Goal: Information Seeking & Learning: Learn about a topic

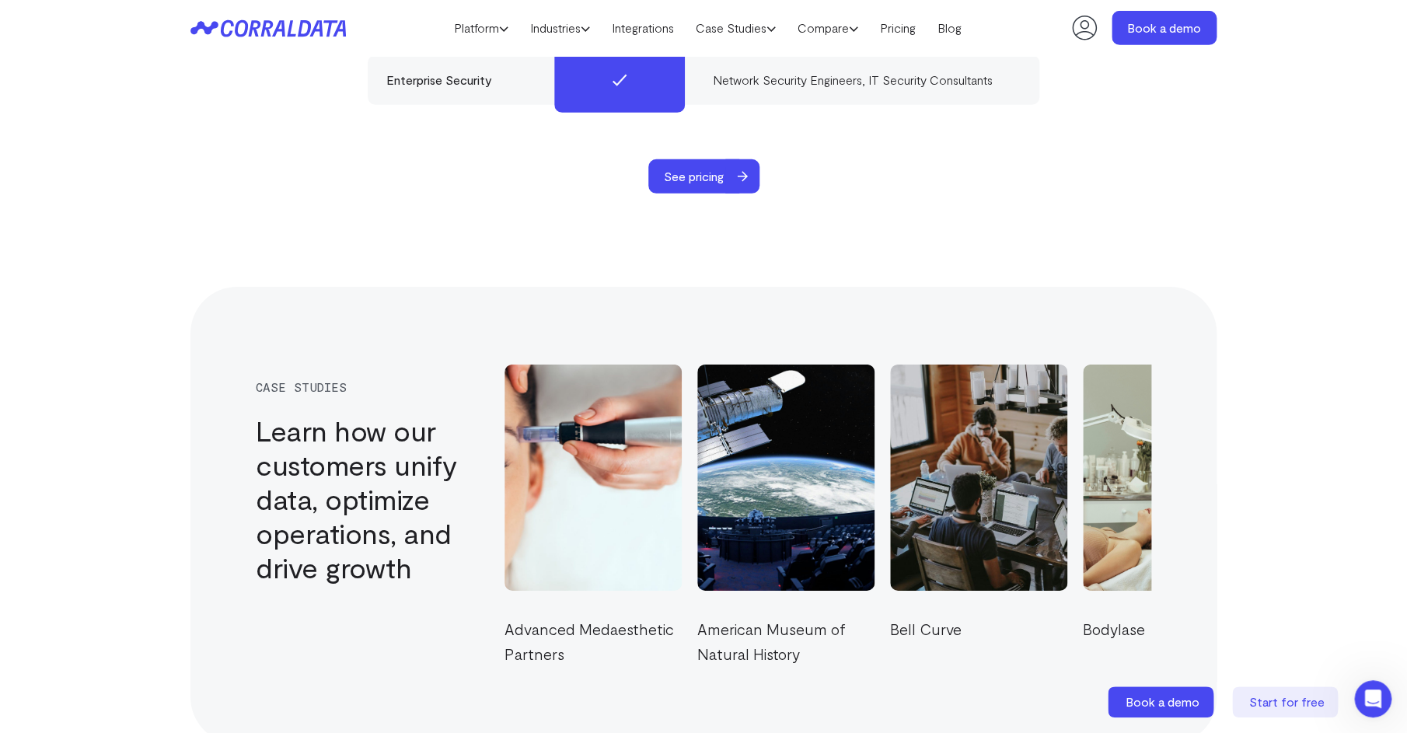
scroll to position [5077, 0]
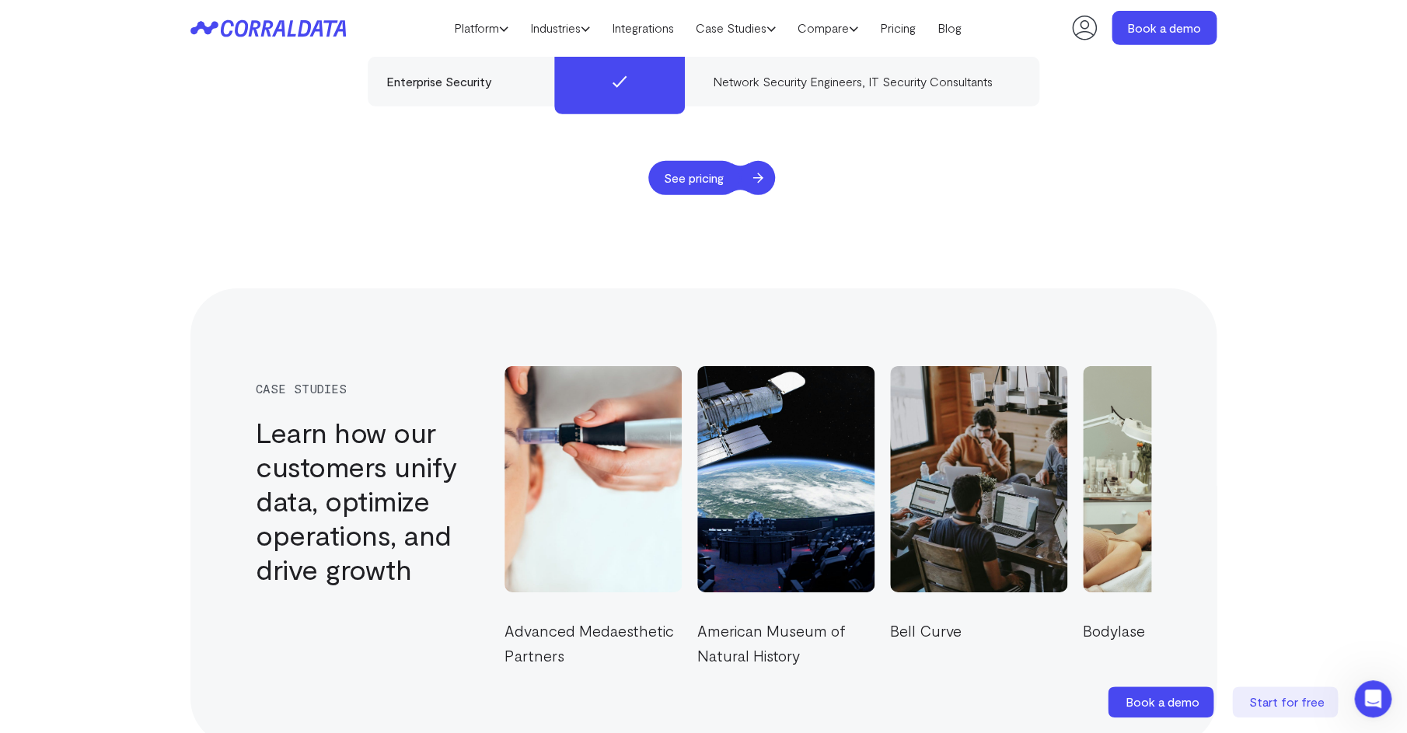
click at [698, 161] on span "See pricing" at bounding box center [693, 178] width 91 height 34
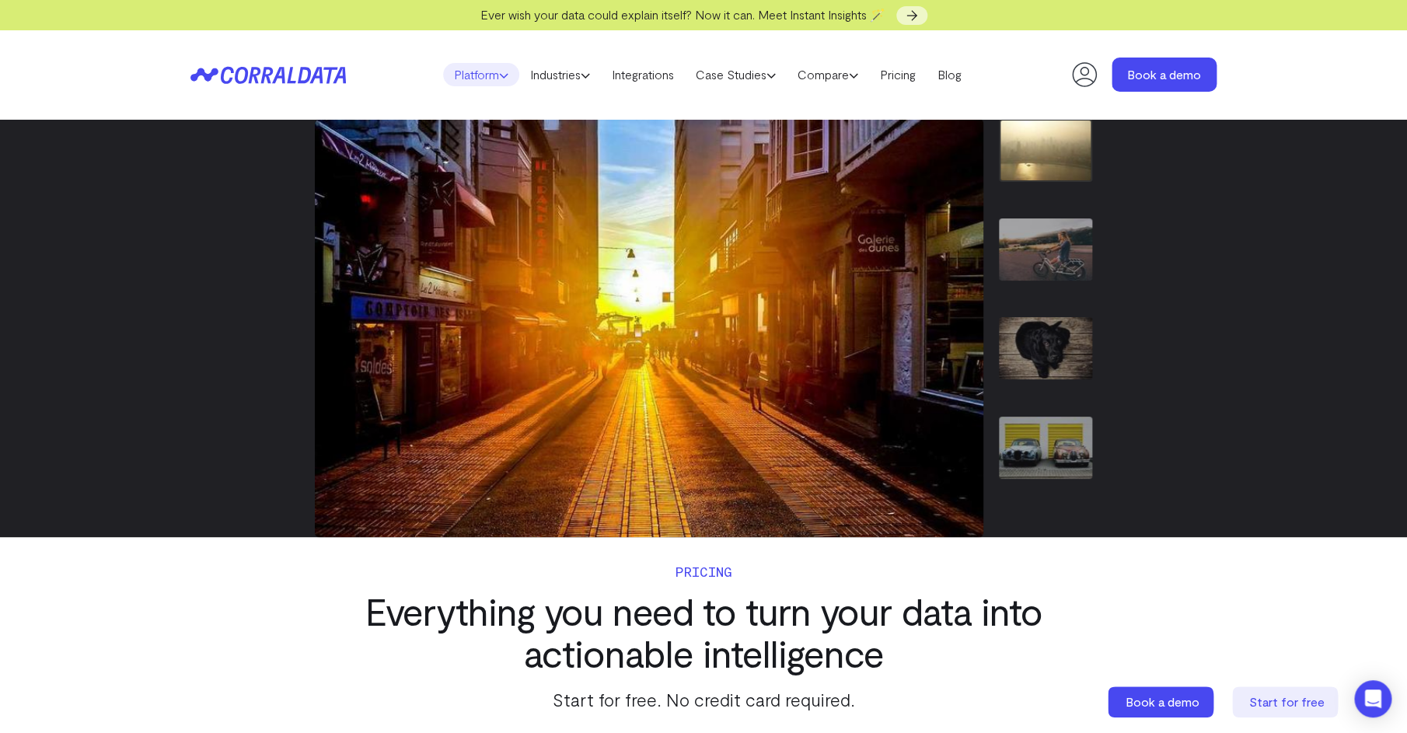
click at [505, 81] on link "Platform" at bounding box center [481, 74] width 76 height 23
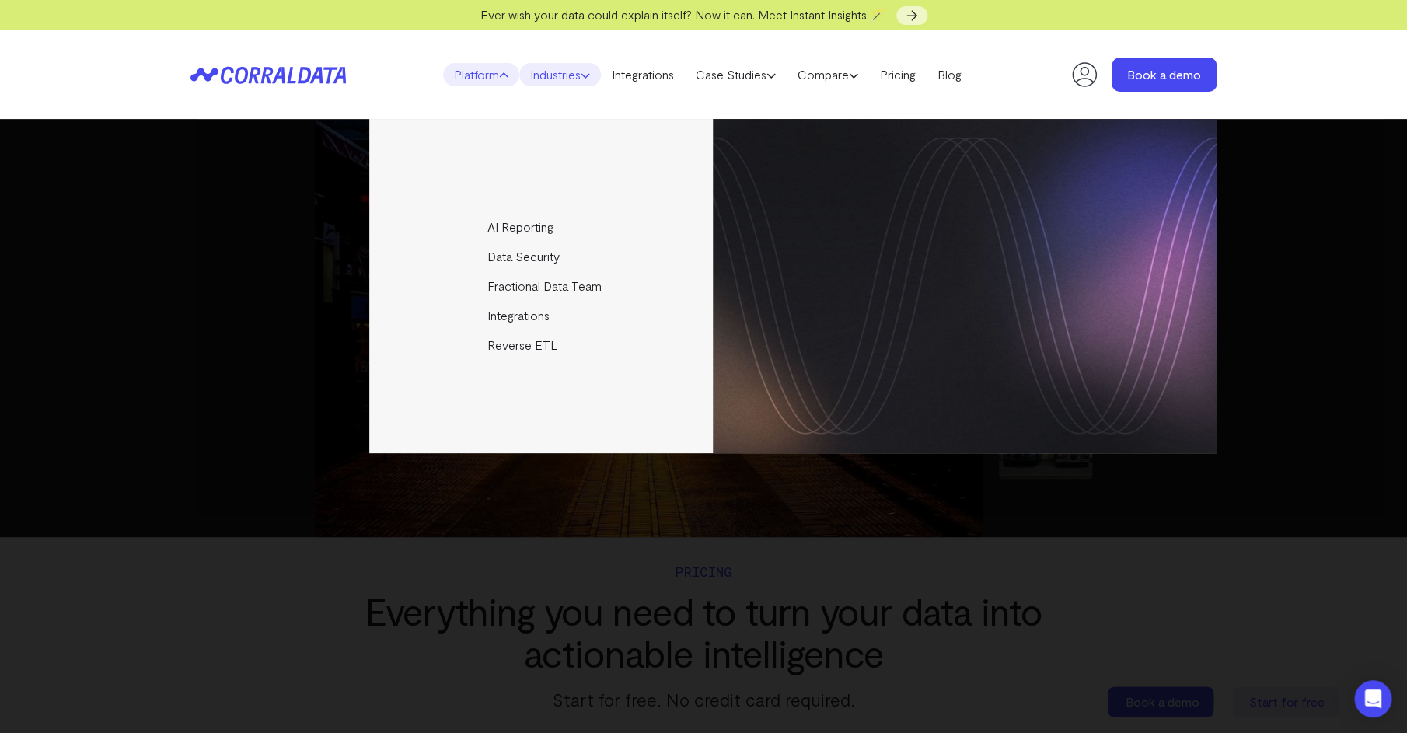
scroll to position [3, 0]
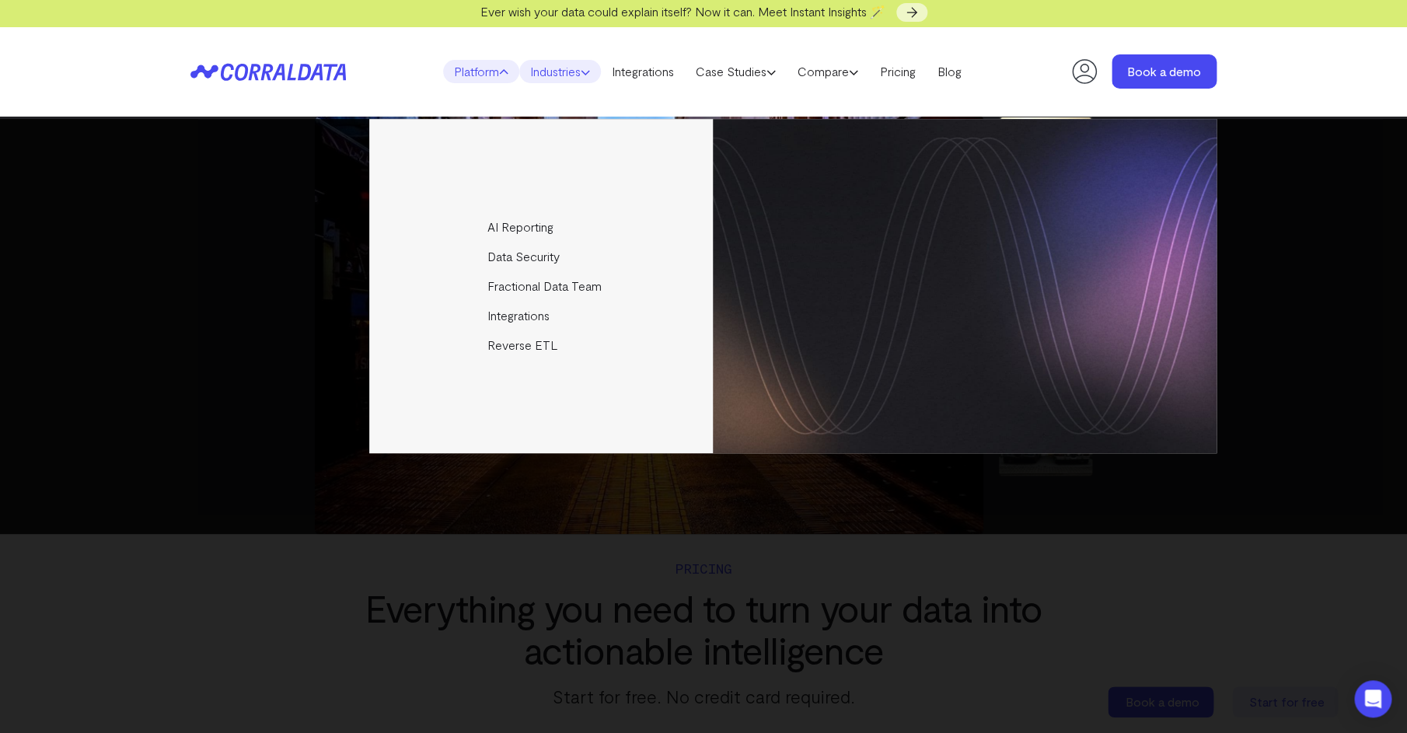
click at [584, 72] on icon at bounding box center [584, 72] width 9 height 9
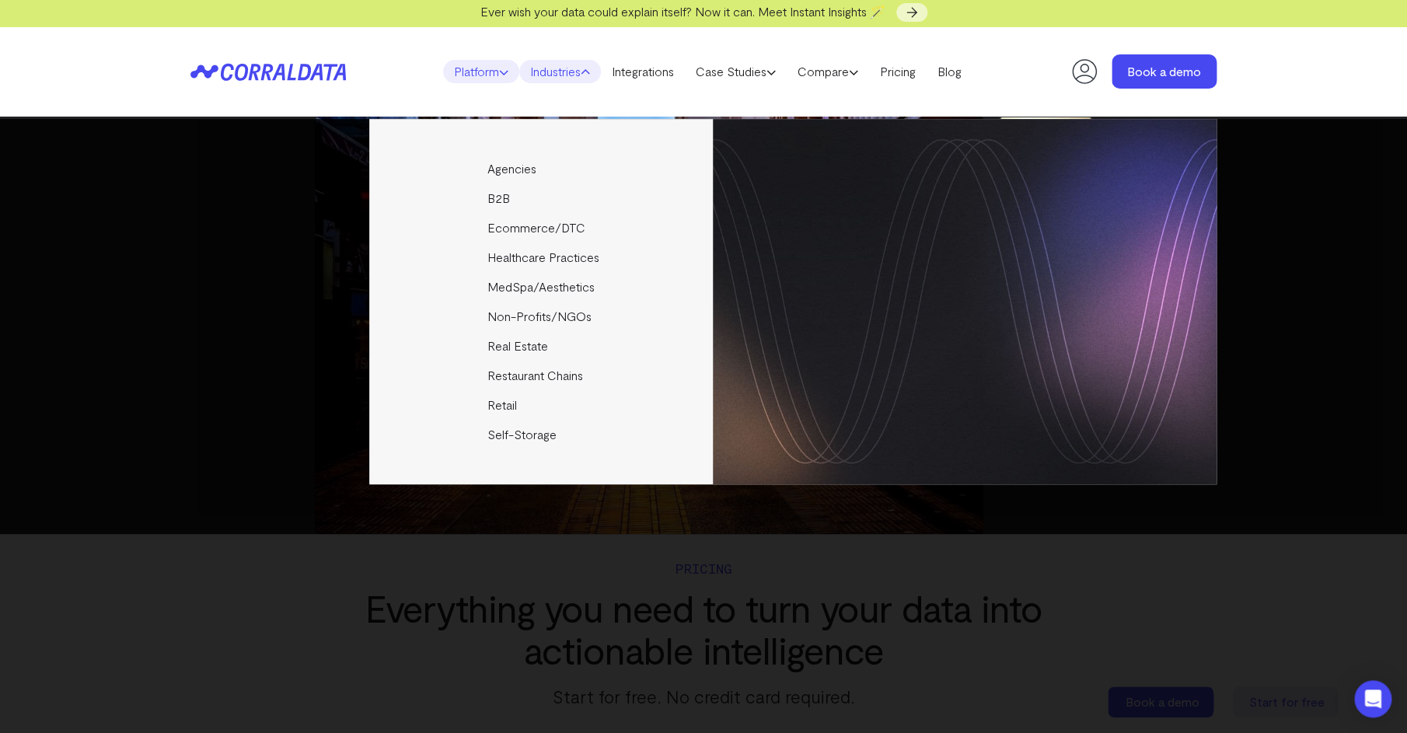
click at [489, 69] on link "Platform" at bounding box center [481, 71] width 76 height 23
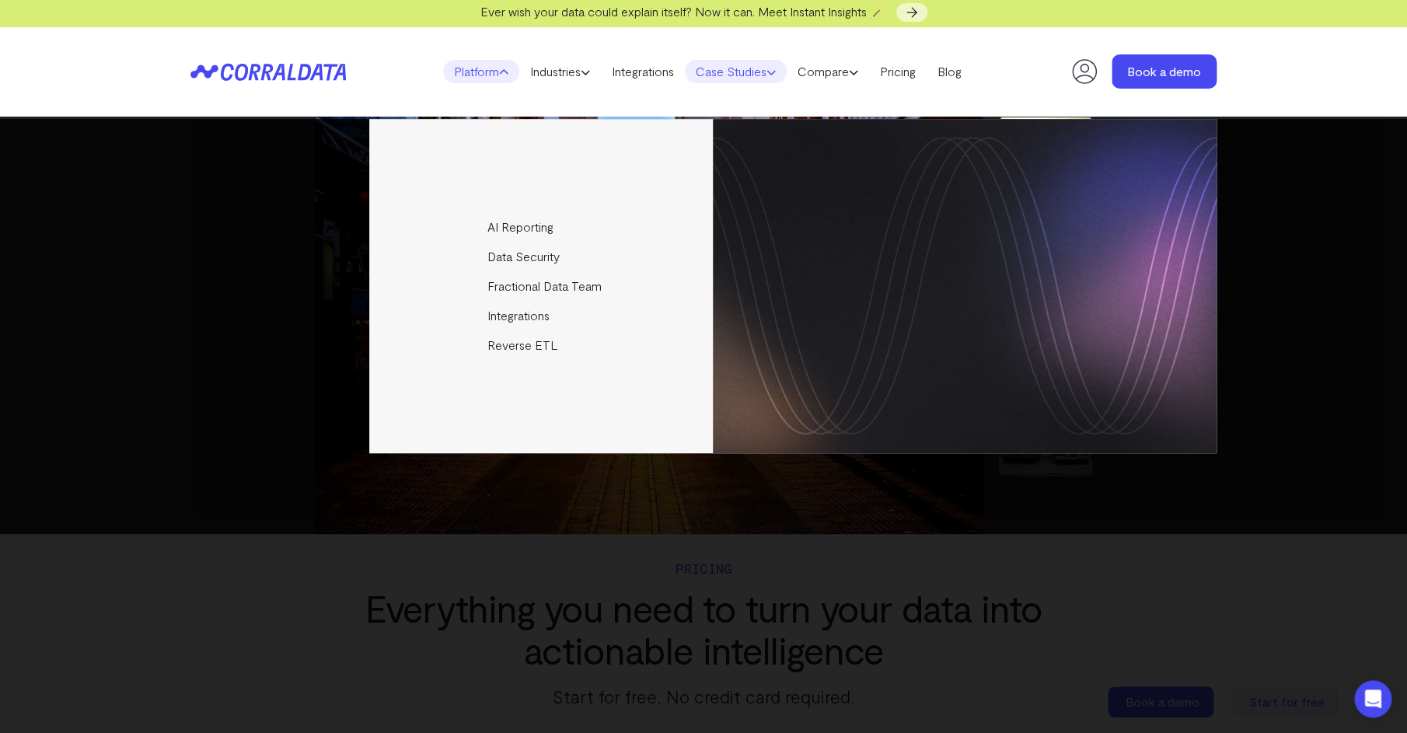
click at [753, 73] on link "Case Studies" at bounding box center [736, 71] width 102 height 23
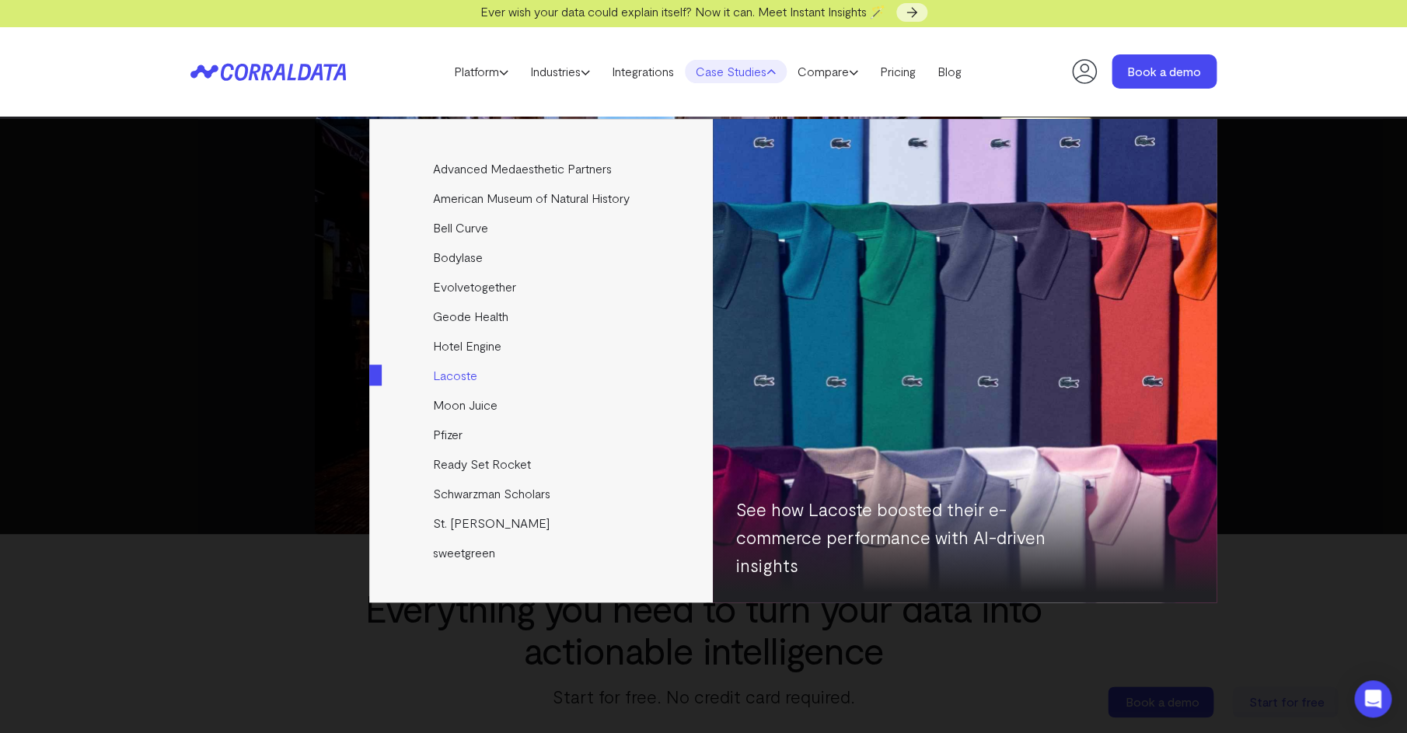
click at [458, 370] on link "Lacoste" at bounding box center [542, 376] width 346 height 30
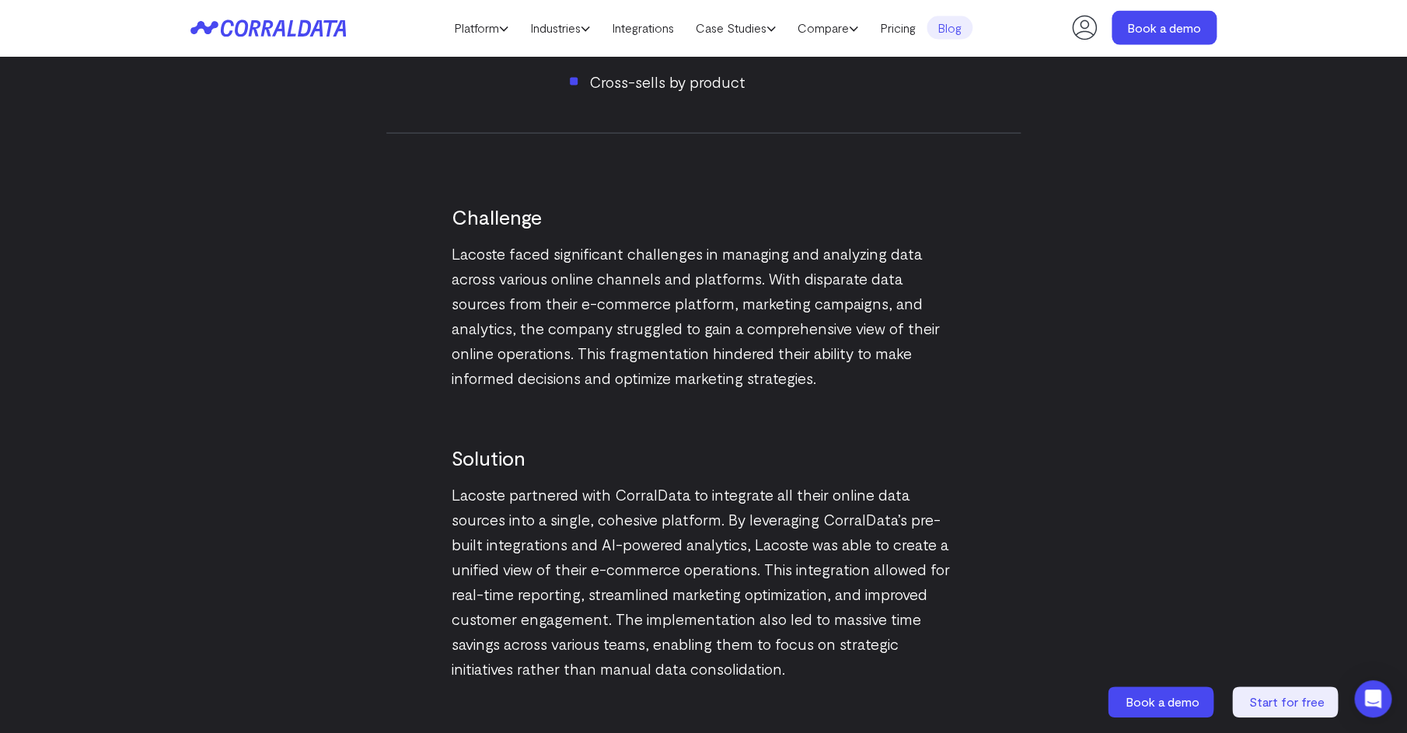
scroll to position [1570, 0]
click at [961, 28] on link "Blog" at bounding box center [949, 27] width 46 height 23
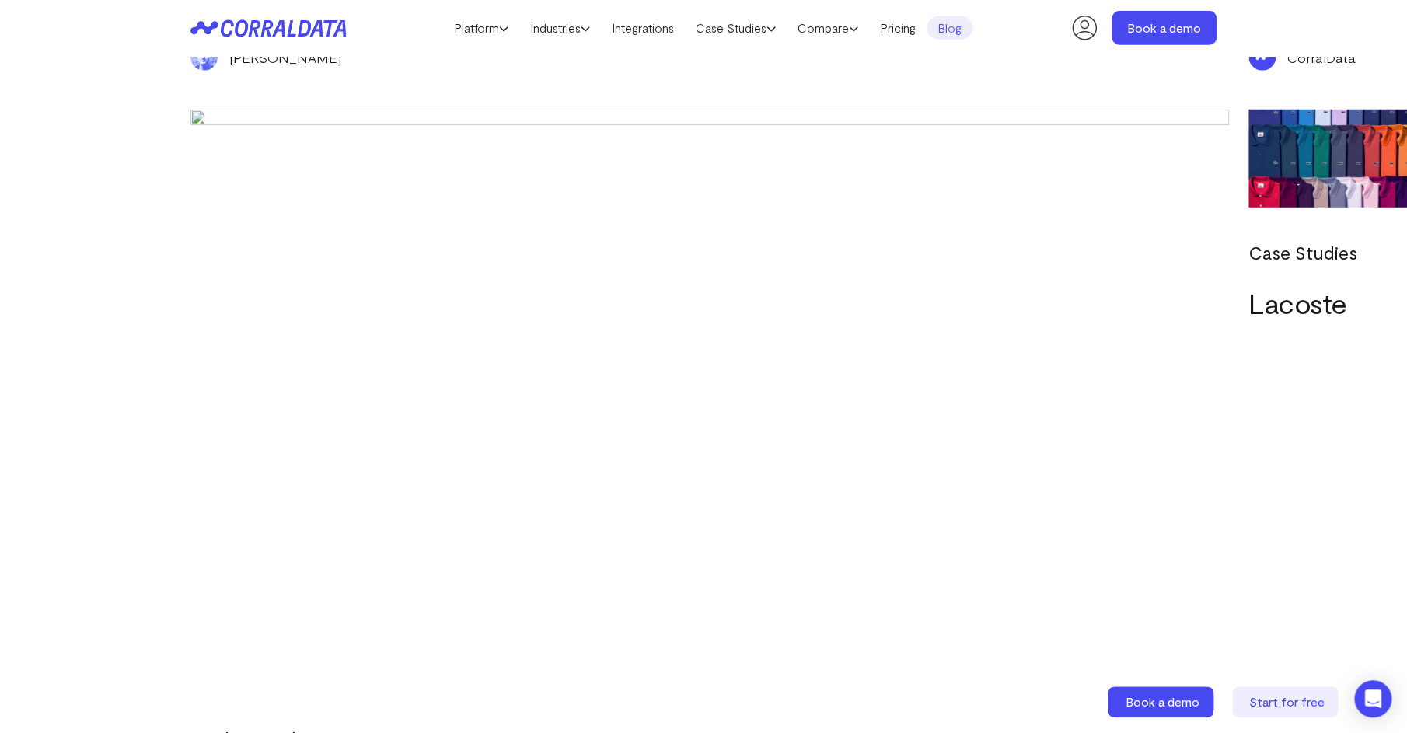
scroll to position [4809, 0]
